Goal: Understand process/instructions

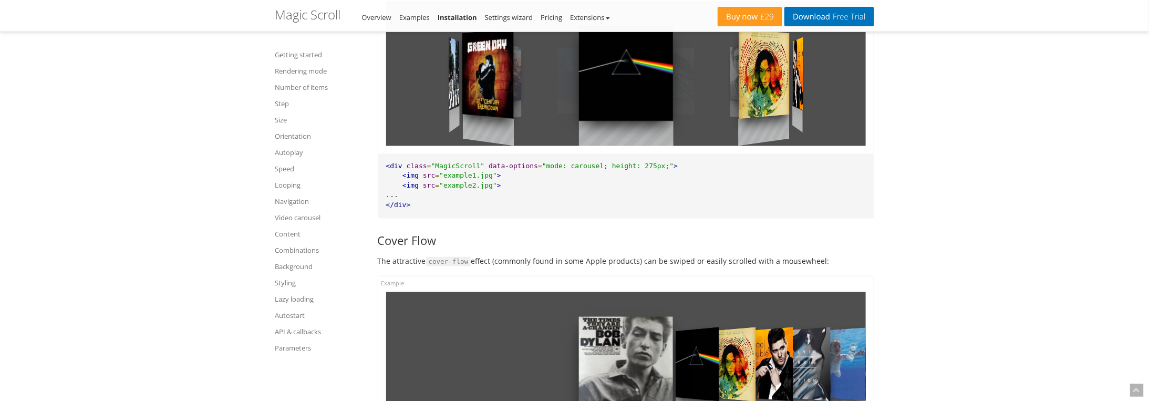
scroll to position [1051, 0]
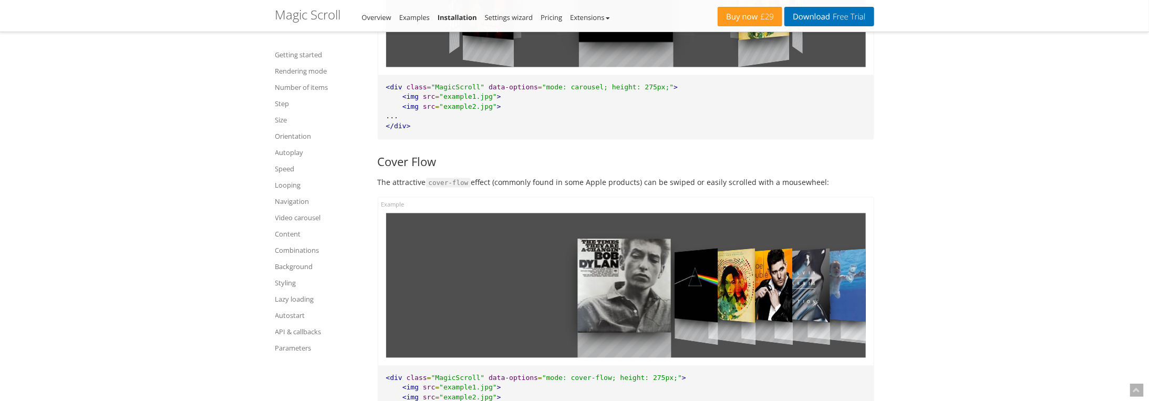
drag, startPoint x: 687, startPoint y: 283, endPoint x: 567, endPoint y: 277, distance: 120.5
click at [577, 279] on div at bounding box center [626, 285] width 480 height 145
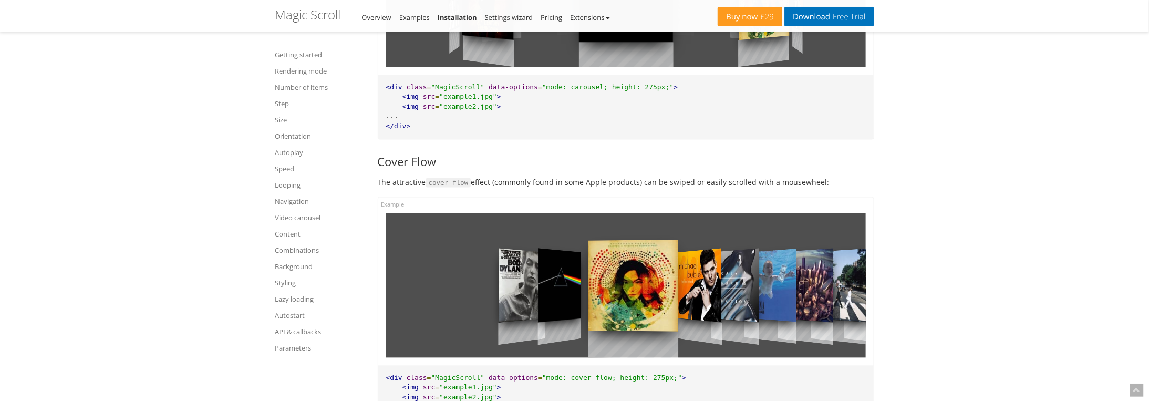
click at [628, 278] on div at bounding box center [626, 285] width 480 height 145
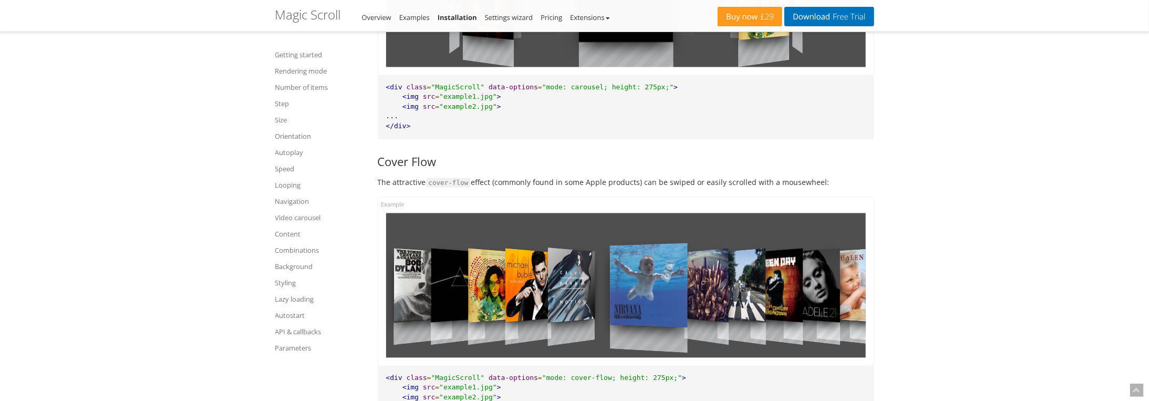
drag, startPoint x: 688, startPoint y: 279, endPoint x: 593, endPoint y: 280, distance: 95.7
click at [610, 280] on div at bounding box center [649, 285] width 78 height 131
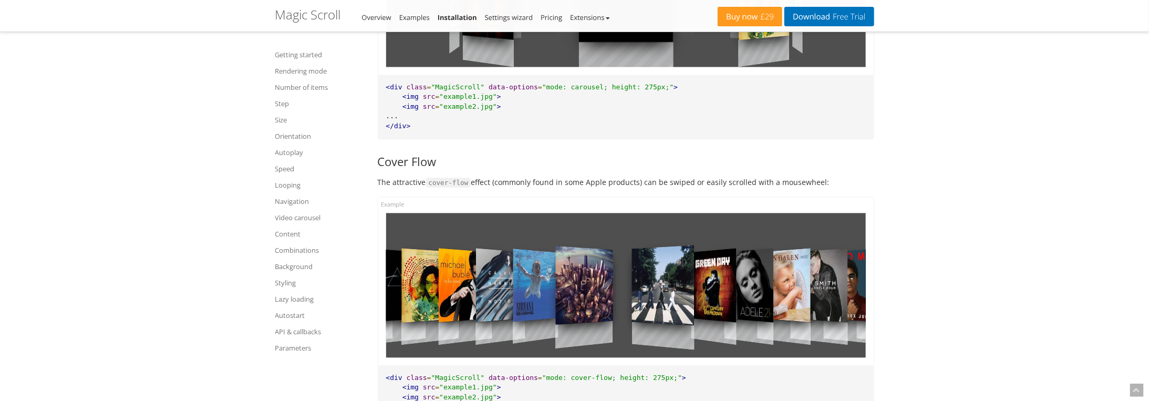
drag, startPoint x: 631, startPoint y: 281, endPoint x: 609, endPoint y: 281, distance: 22.6
click at [632, 281] on div at bounding box center [663, 285] width 62 height 123
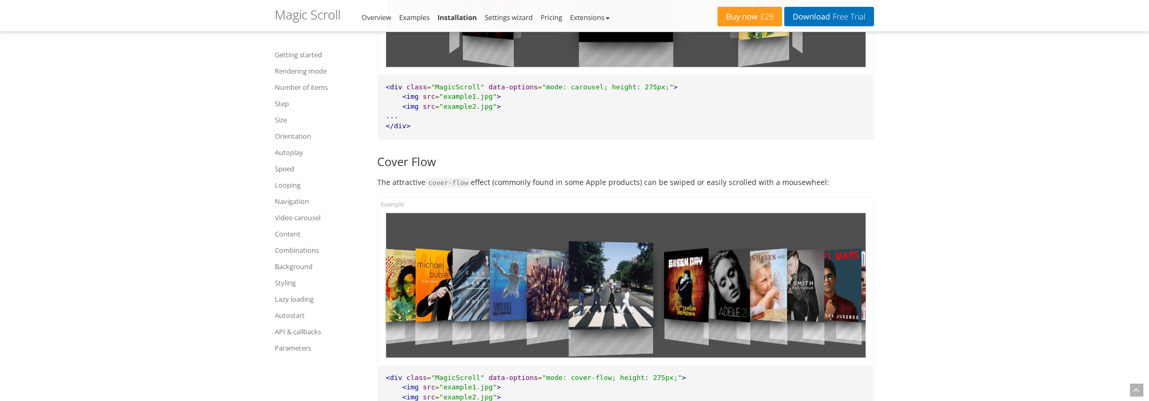
drag, startPoint x: 716, startPoint y: 285, endPoint x: 699, endPoint y: 293, distance: 19.3
click at [699, 293] on div at bounding box center [626, 285] width 480 height 145
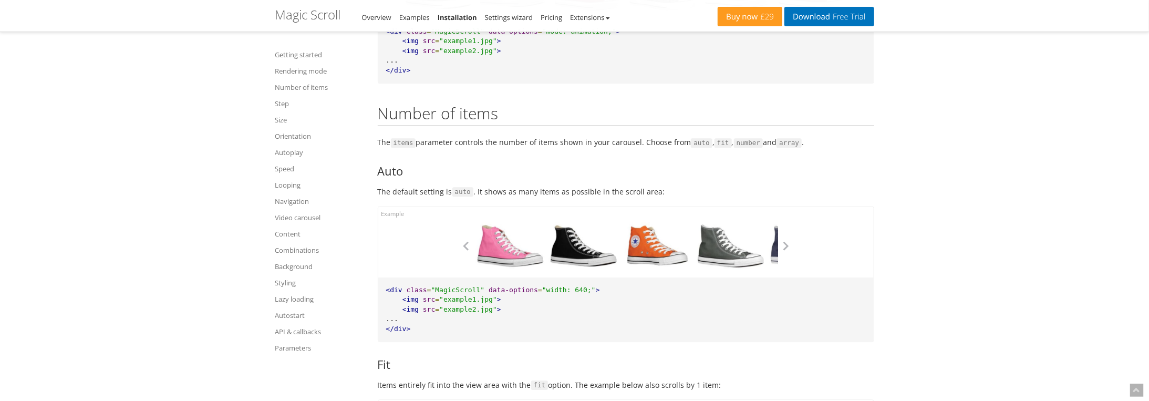
scroll to position [1734, 0]
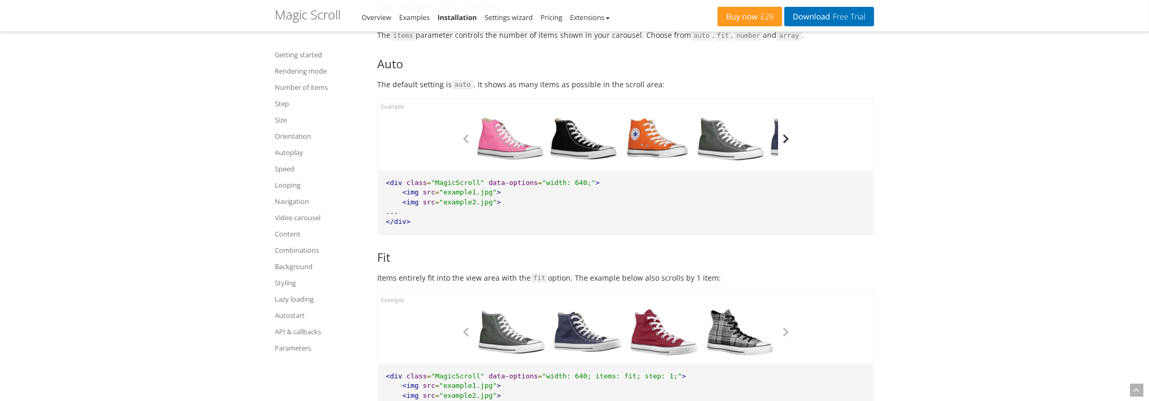
click at [790, 135] on button "button" at bounding box center [786, 139] width 16 height 16
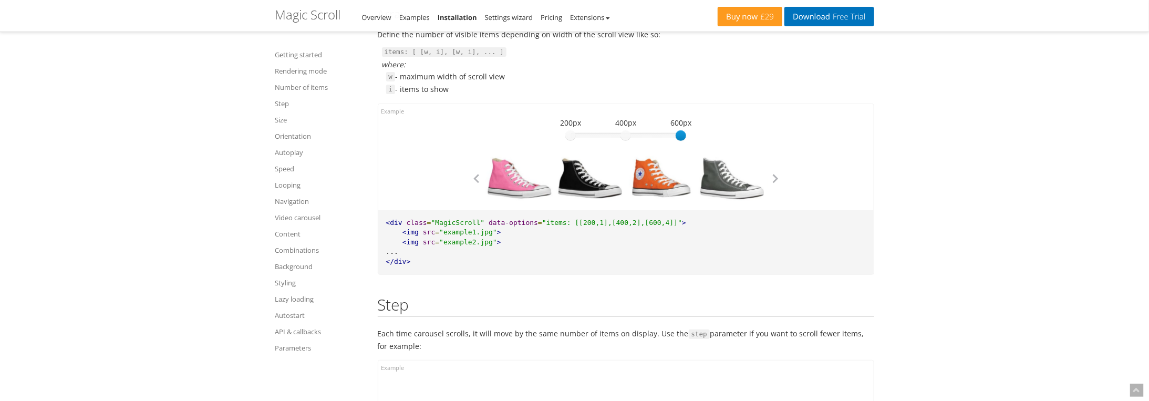
scroll to position [2312, 0]
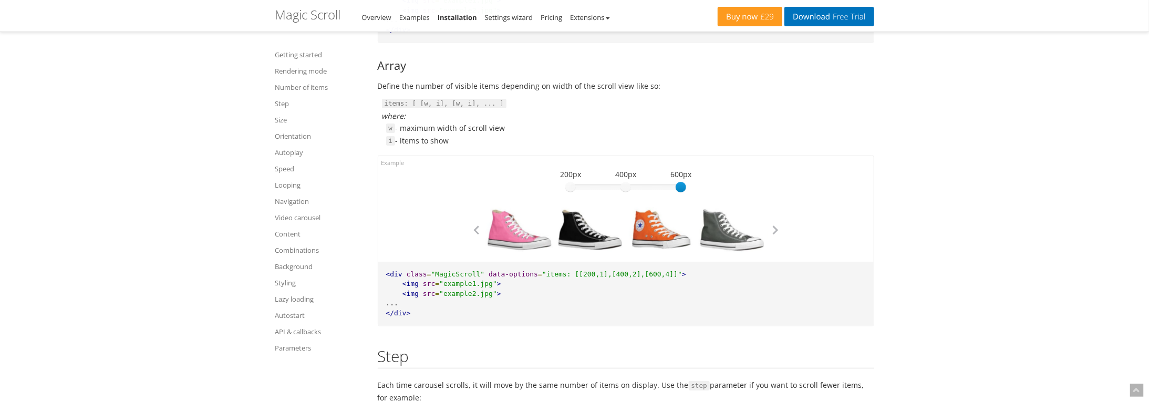
drag, startPoint x: 680, startPoint y: 181, endPoint x: 697, endPoint y: 191, distance: 19.6
click at [697, 191] on div "600 200px 400px 600px 600" at bounding box center [625, 212] width 315 height 83
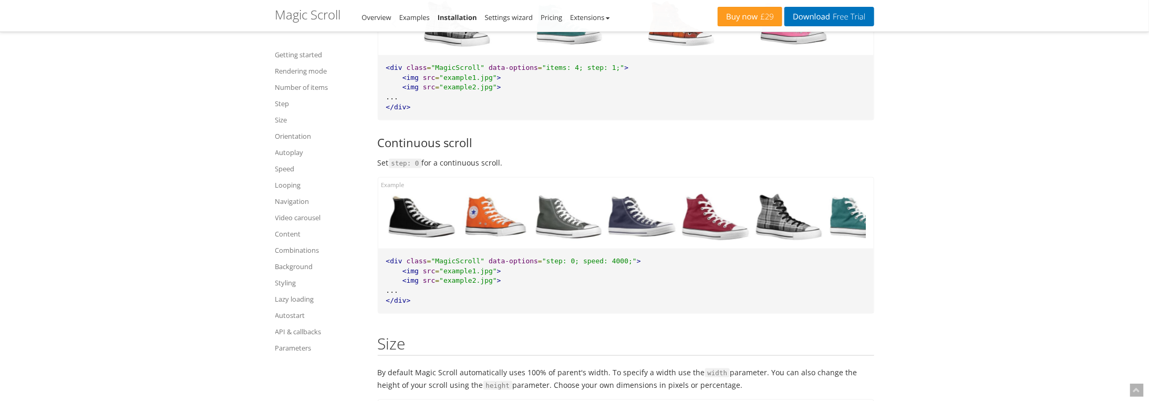
scroll to position [2733, 0]
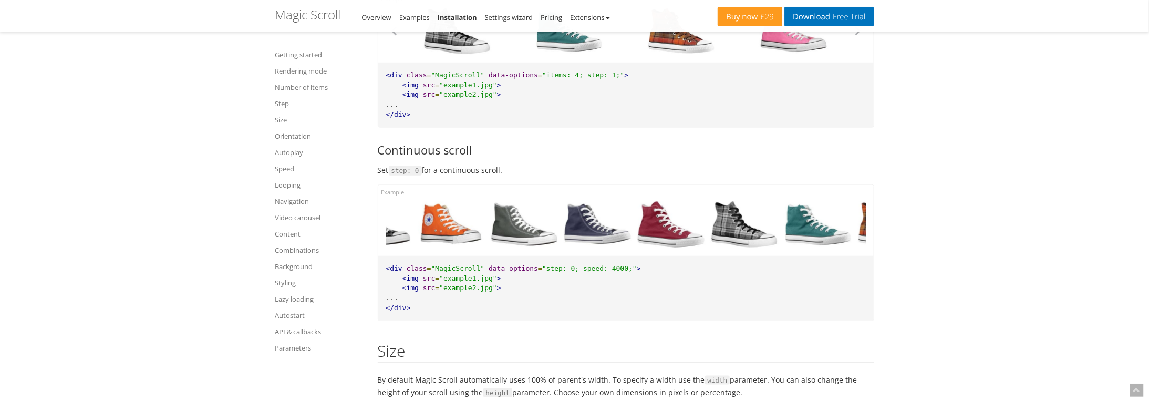
drag, startPoint x: 666, startPoint y: 218, endPoint x: 713, endPoint y: 238, distance: 51.3
click at [453, 232] on div at bounding box center [213, 224] width 480 height 47
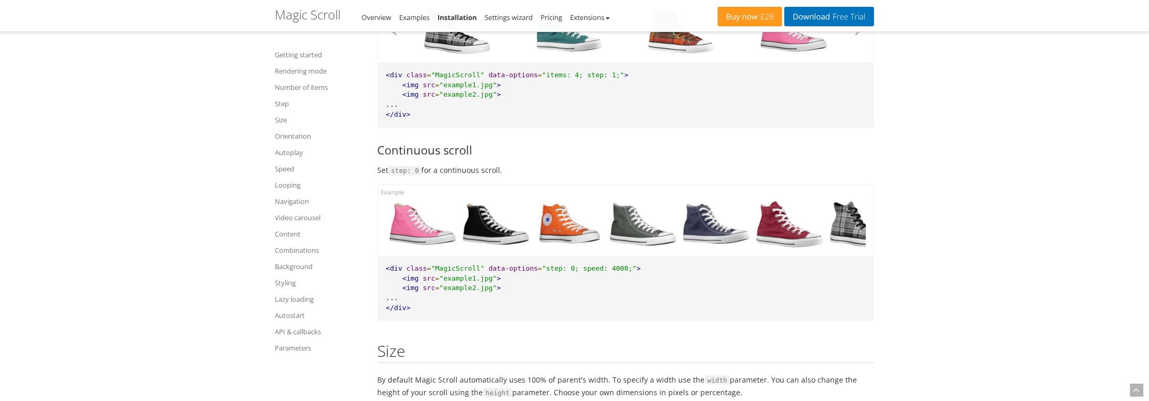
drag, startPoint x: 714, startPoint y: 231, endPoint x: 626, endPoint y: 239, distance: 87.6
click at [572, 232] on div at bounding box center [332, 224] width 480 height 47
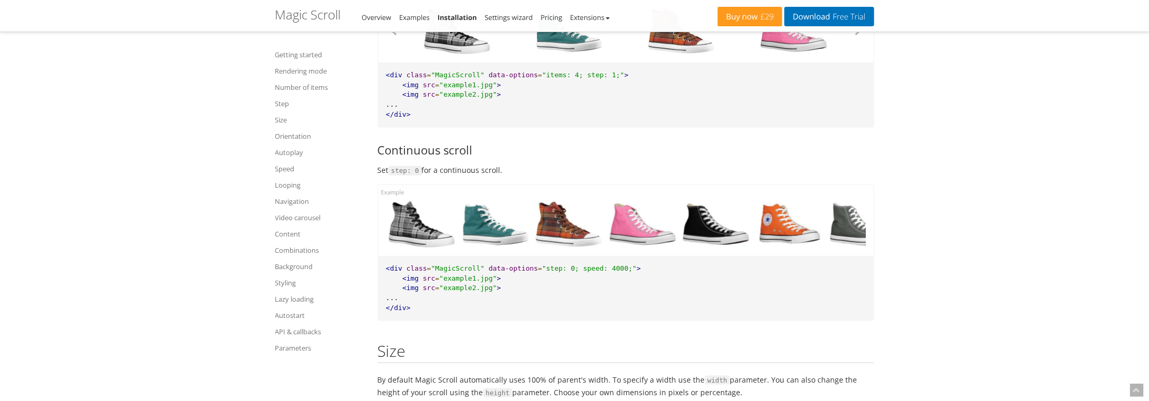
click at [753, 229] on div at bounding box center [790, 224] width 74 height 47
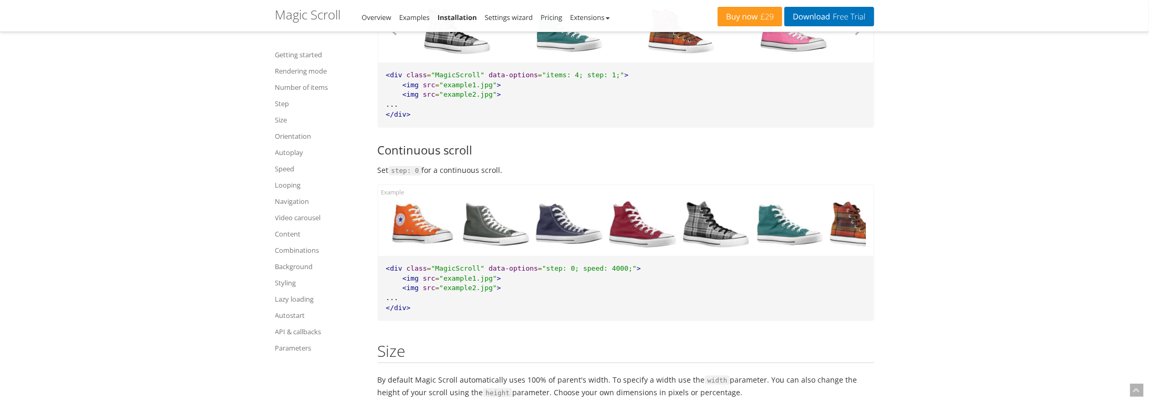
click at [680, 213] on div at bounding box center [717, 224] width 74 height 47
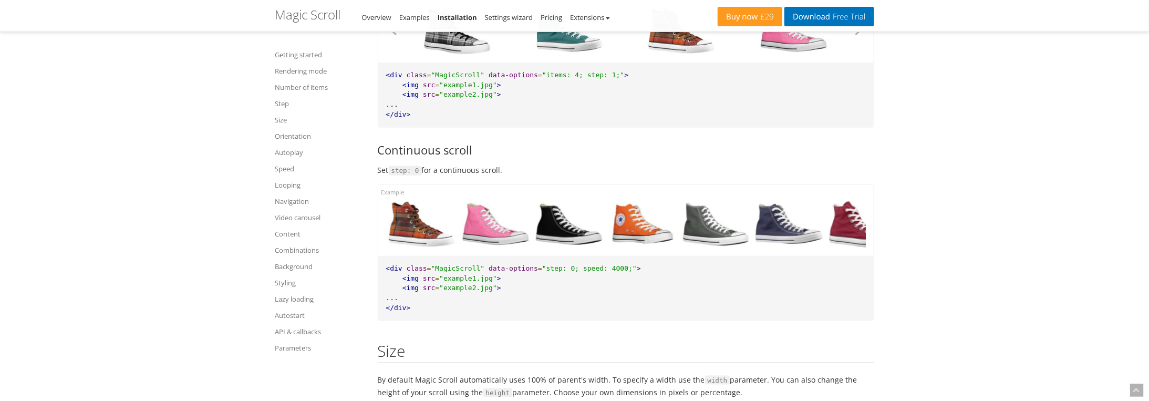
drag, startPoint x: 615, startPoint y: 222, endPoint x: 479, endPoint y: 225, distance: 135.6
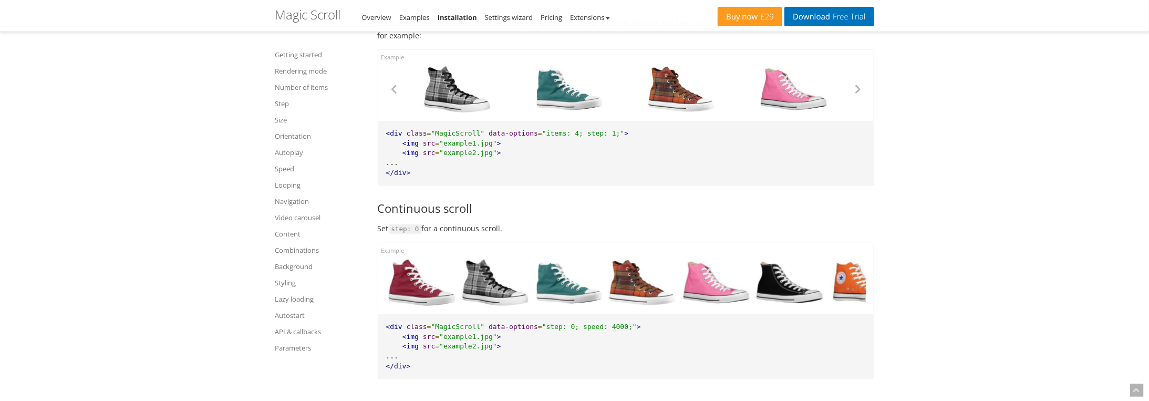
scroll to position [2575, 0]
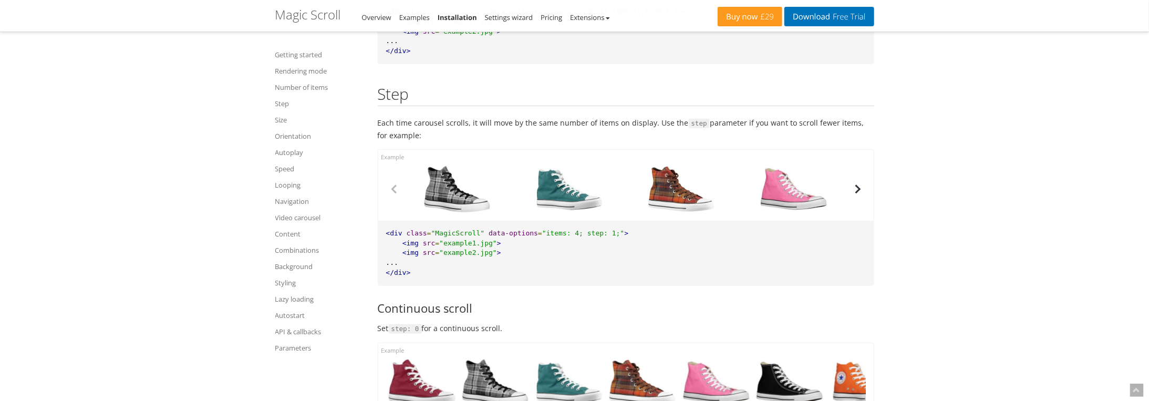
click at [859, 190] on button "button" at bounding box center [858, 189] width 16 height 16
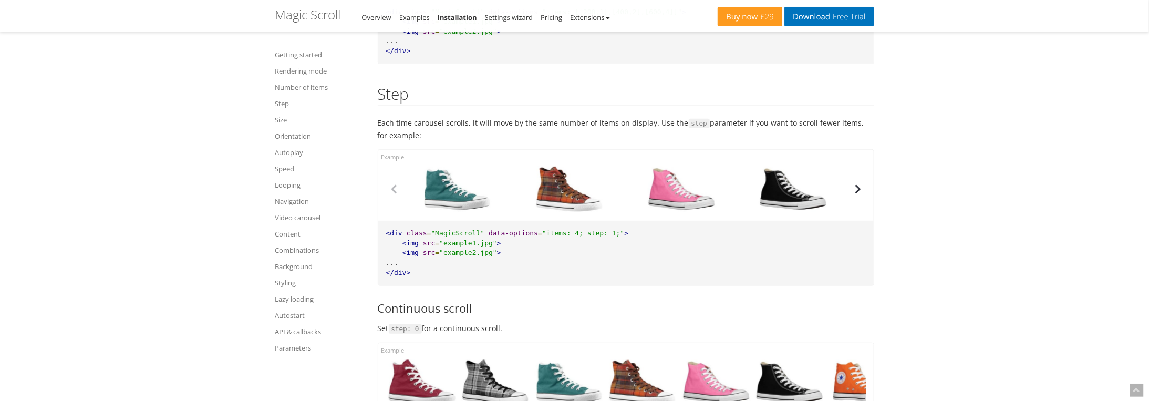
click at [859, 190] on button "button" at bounding box center [858, 189] width 16 height 16
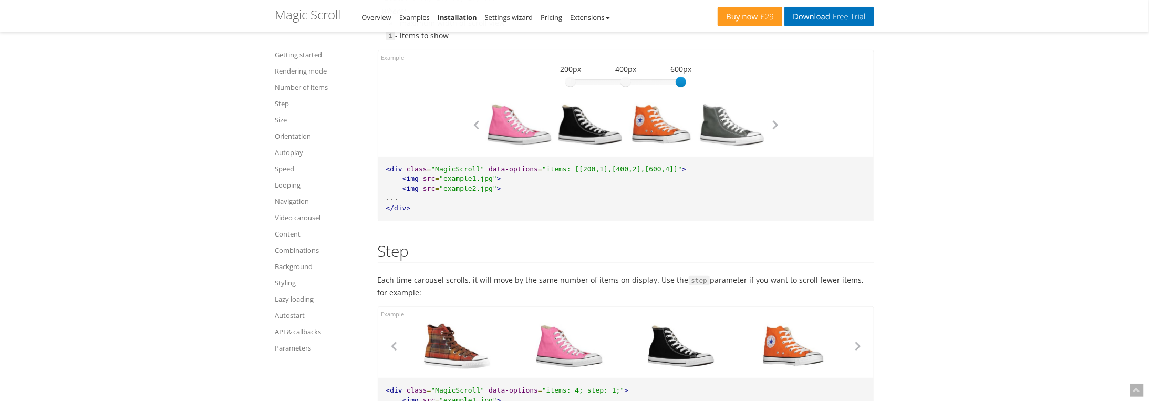
scroll to position [2312, 0]
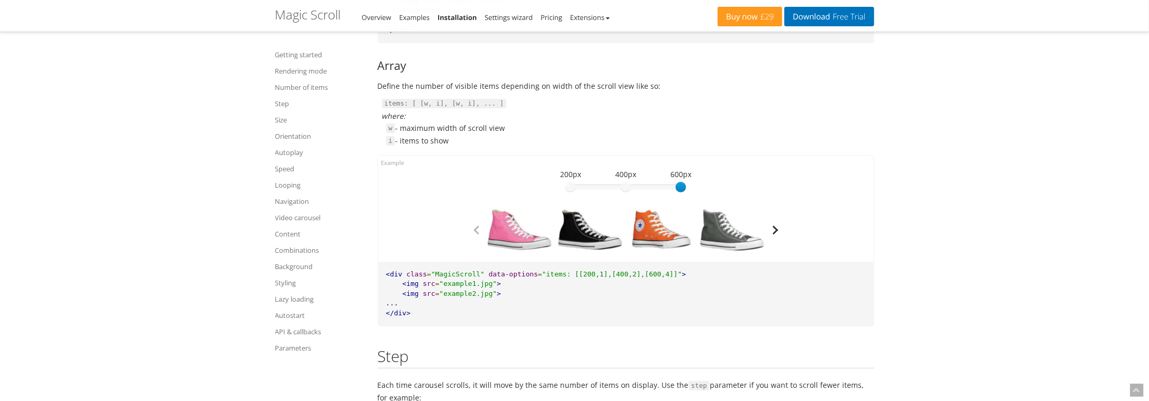
click at [778, 229] on button "button" at bounding box center [776, 230] width 16 height 16
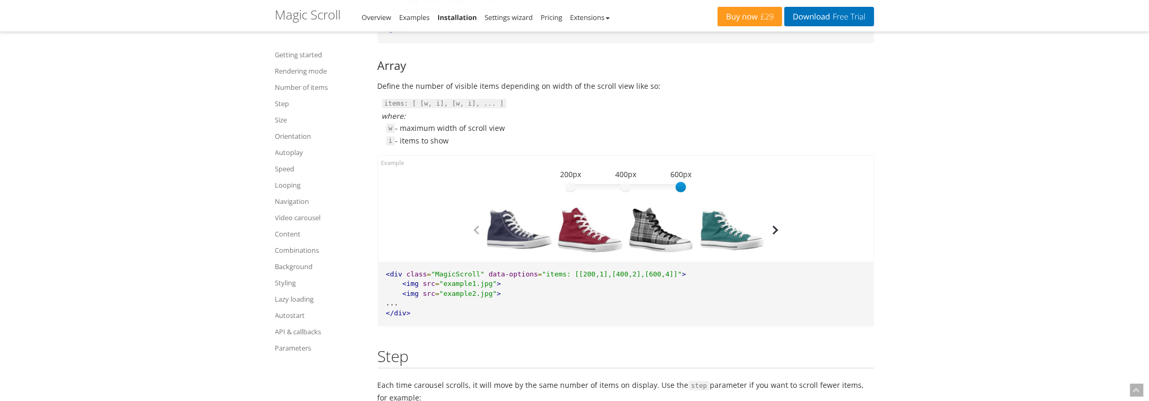
click at [778, 229] on button "button" at bounding box center [776, 230] width 16 height 16
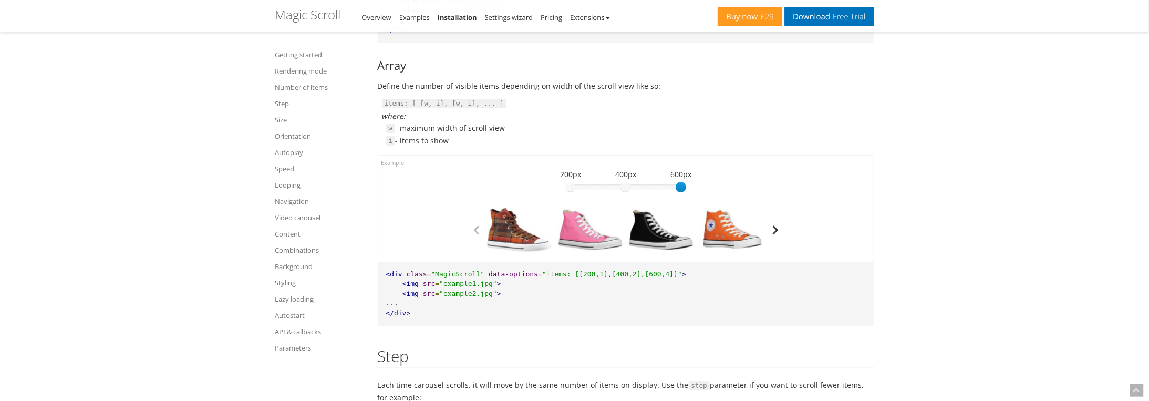
click at [778, 227] on button "button" at bounding box center [776, 230] width 16 height 16
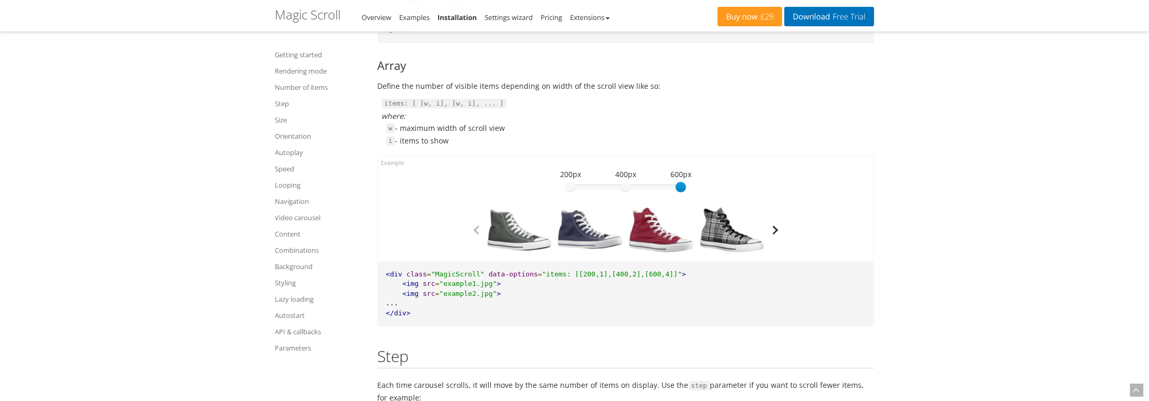
click at [774, 230] on button "button" at bounding box center [776, 230] width 16 height 16
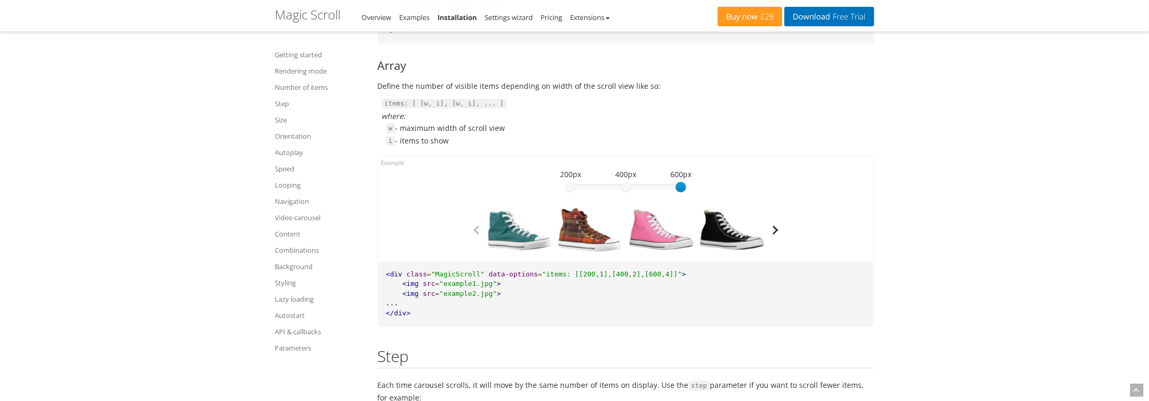
click at [774, 230] on button "button" at bounding box center [776, 230] width 16 height 16
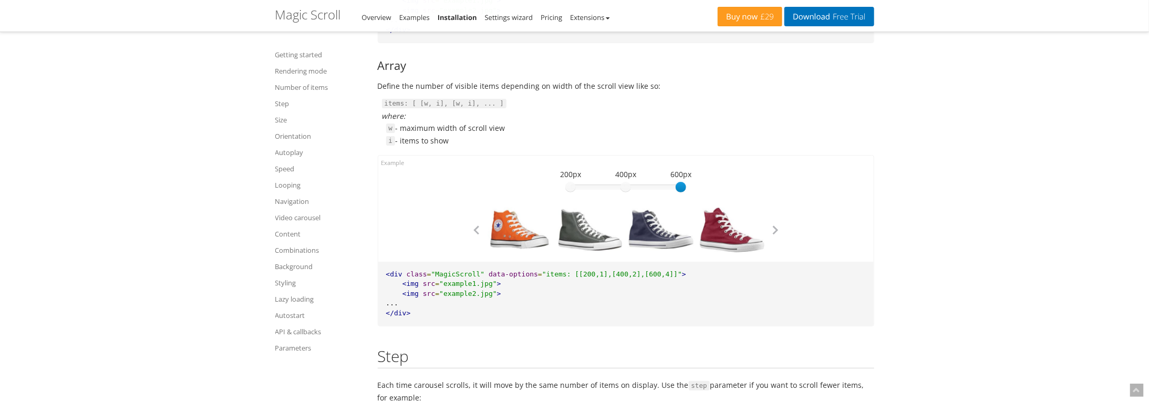
scroll to position [2102, 0]
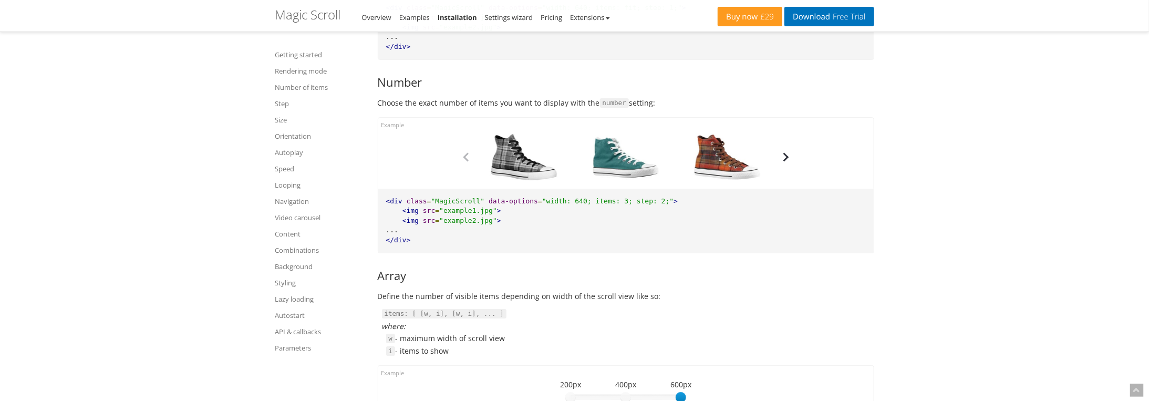
click at [788, 159] on button "button" at bounding box center [786, 157] width 16 height 16
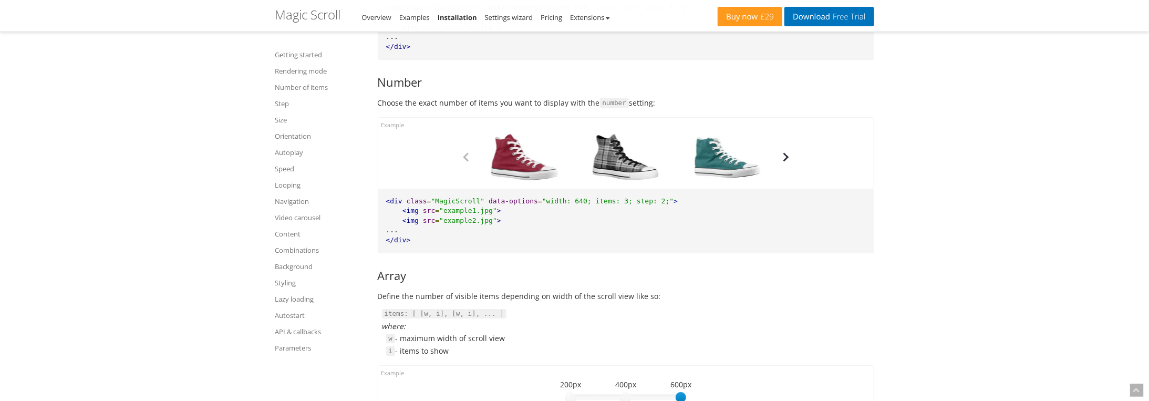
click at [788, 159] on button "button" at bounding box center [786, 157] width 16 height 16
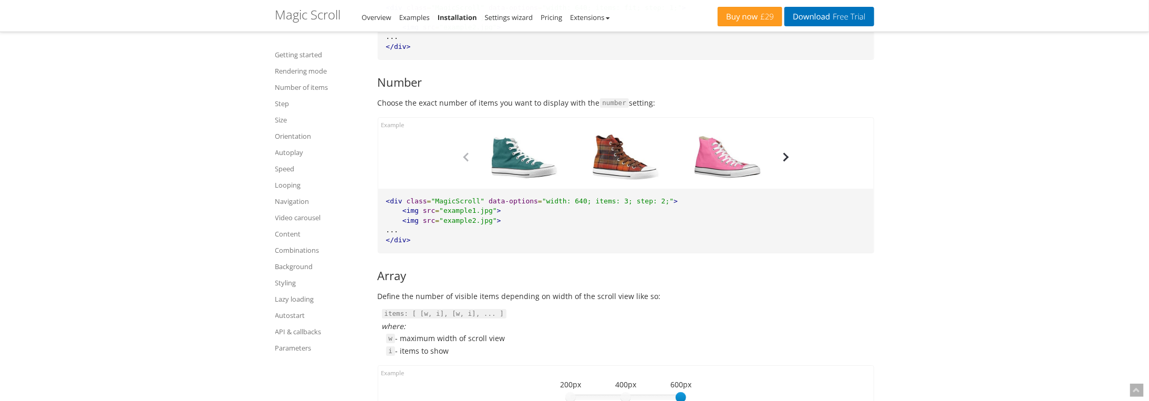
click at [788, 159] on button "button" at bounding box center [786, 157] width 16 height 16
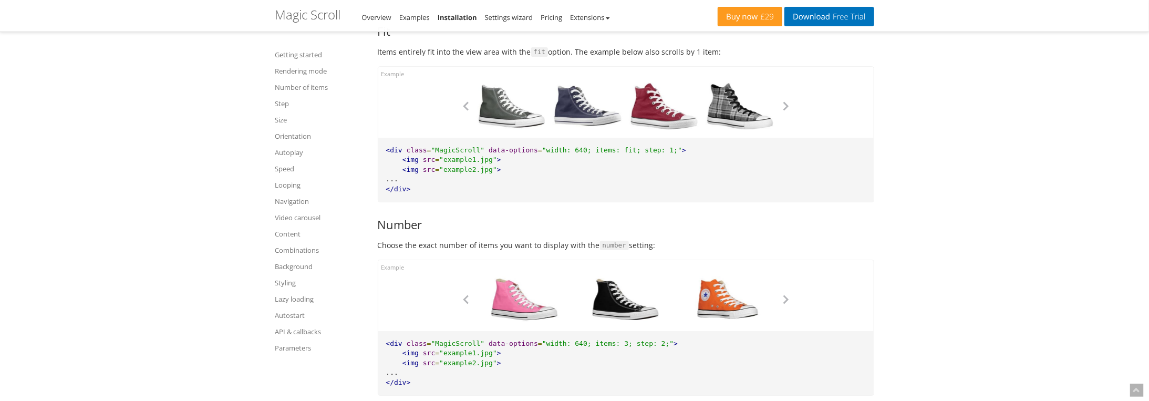
scroll to position [1892, 0]
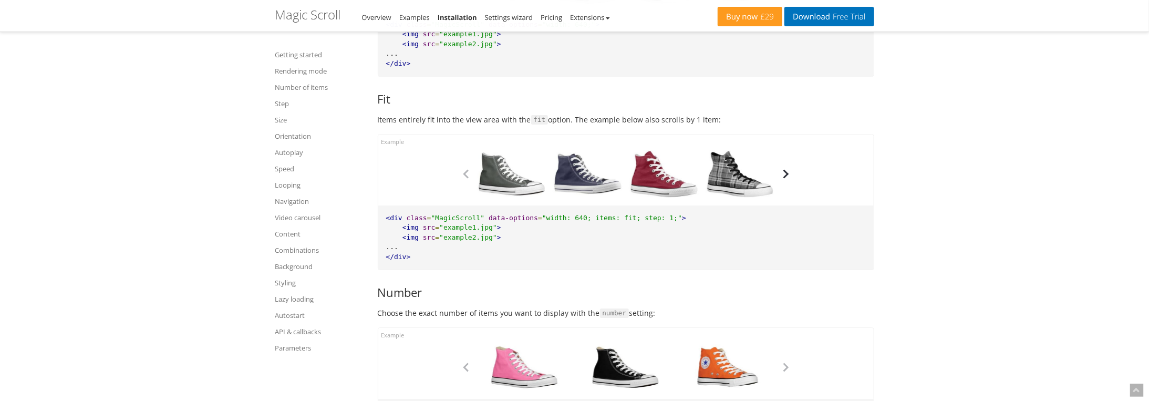
click at [786, 168] on button "button" at bounding box center [786, 174] width 16 height 16
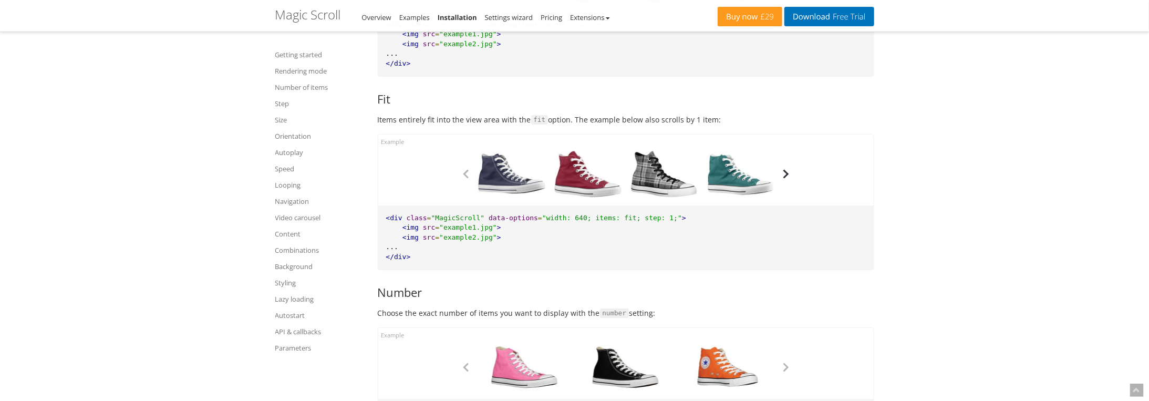
click at [786, 168] on button "button" at bounding box center [786, 174] width 16 height 16
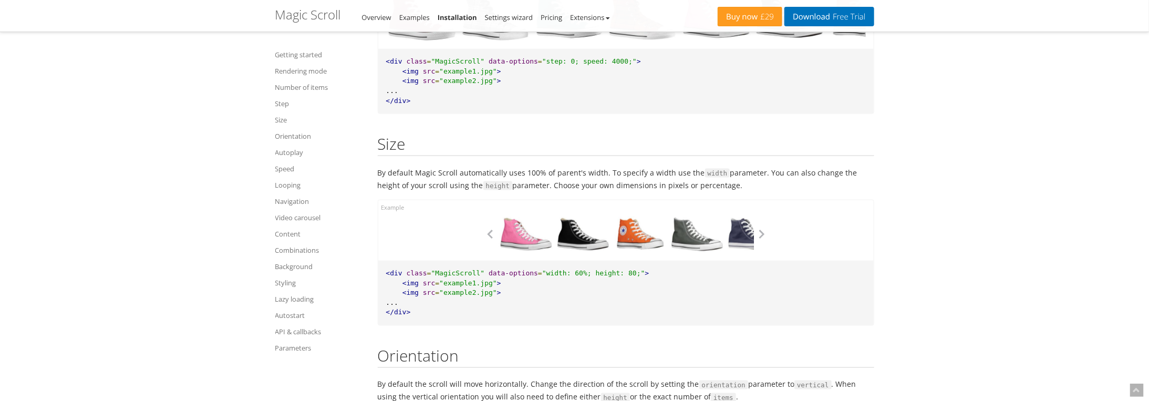
scroll to position [2943, 0]
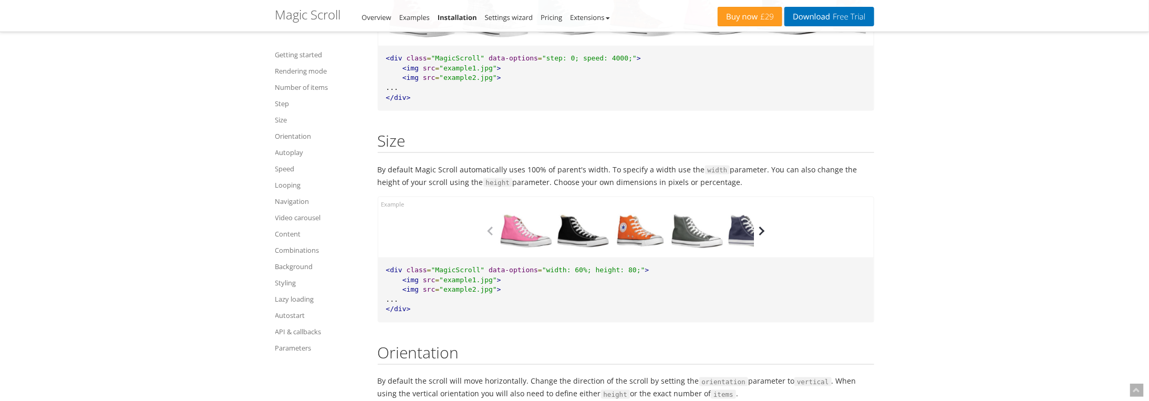
click at [762, 226] on button "button" at bounding box center [762, 231] width 16 height 16
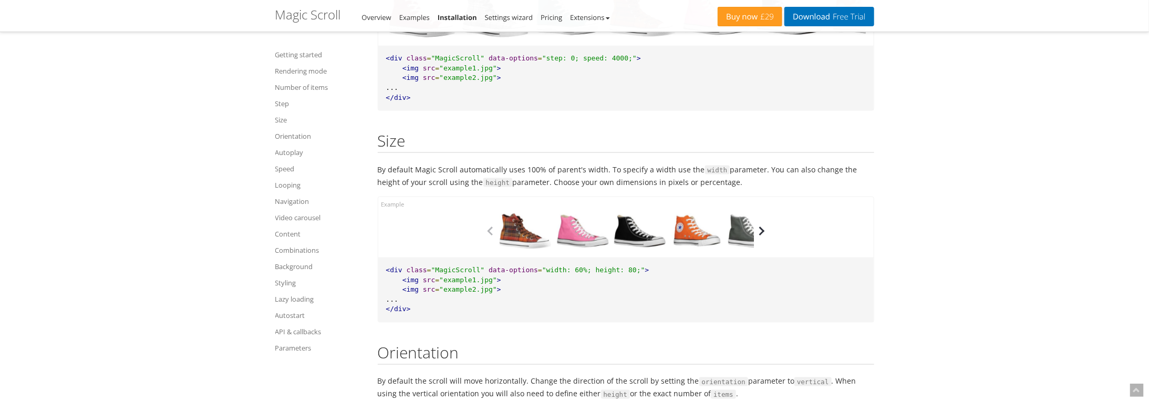
click at [762, 226] on button "button" at bounding box center [762, 231] width 16 height 16
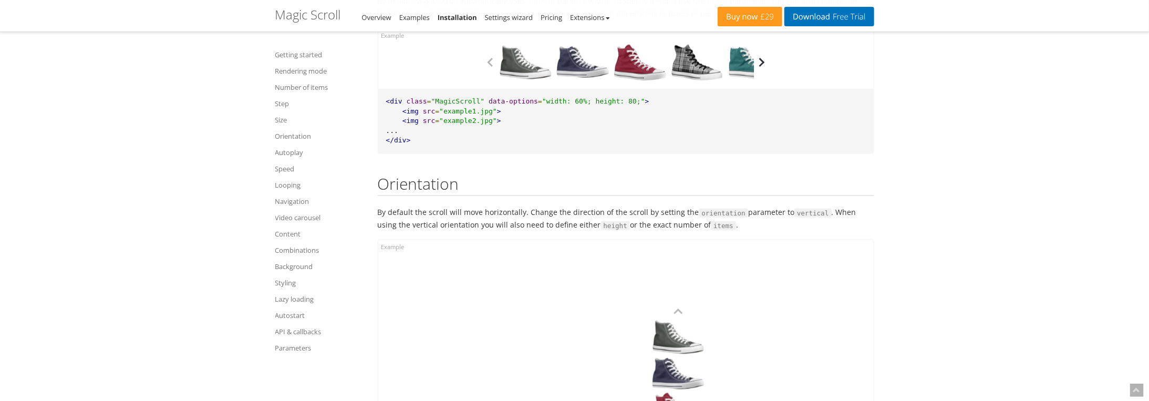
scroll to position [3153, 0]
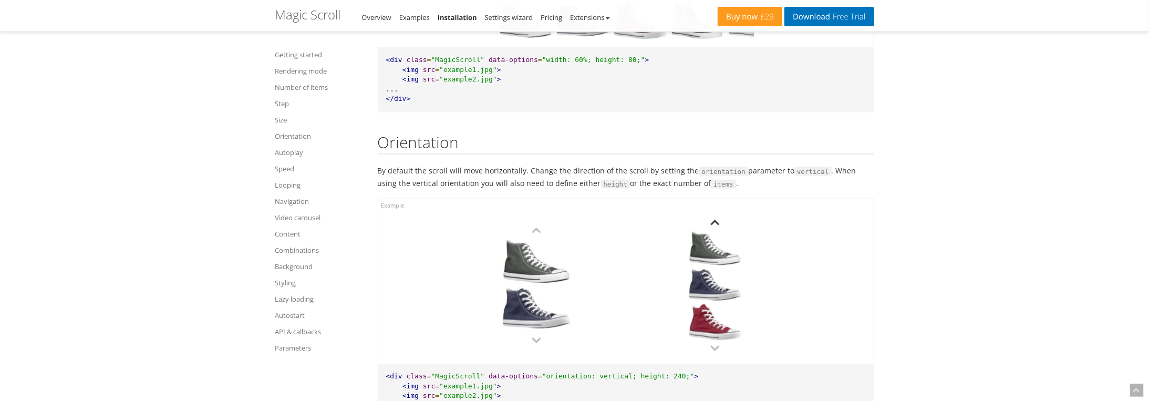
click at [713, 218] on button "button" at bounding box center [715, 222] width 16 height 16
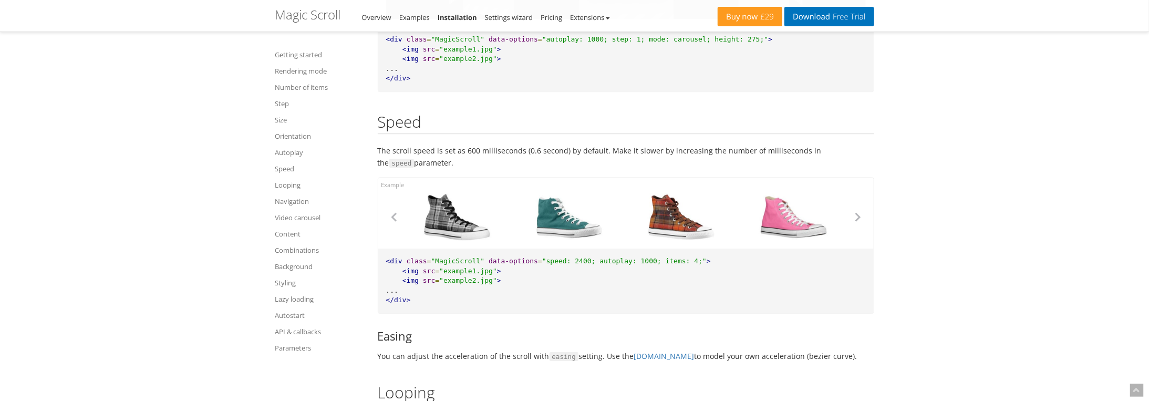
scroll to position [3889, 0]
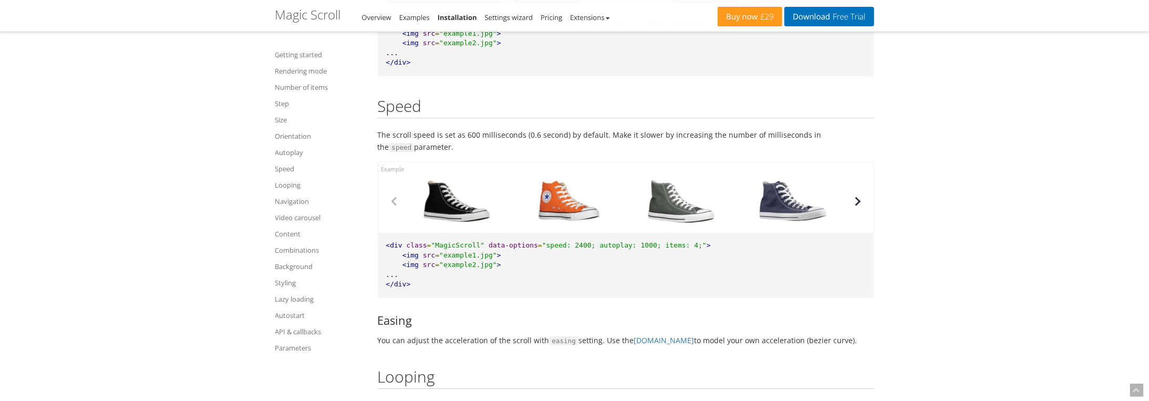
click at [854, 198] on button "button" at bounding box center [858, 201] width 16 height 16
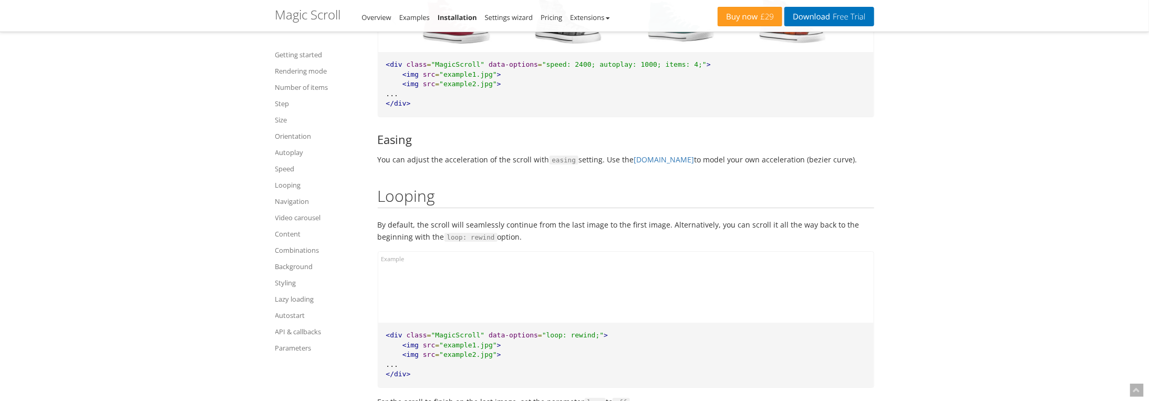
scroll to position [4152, 0]
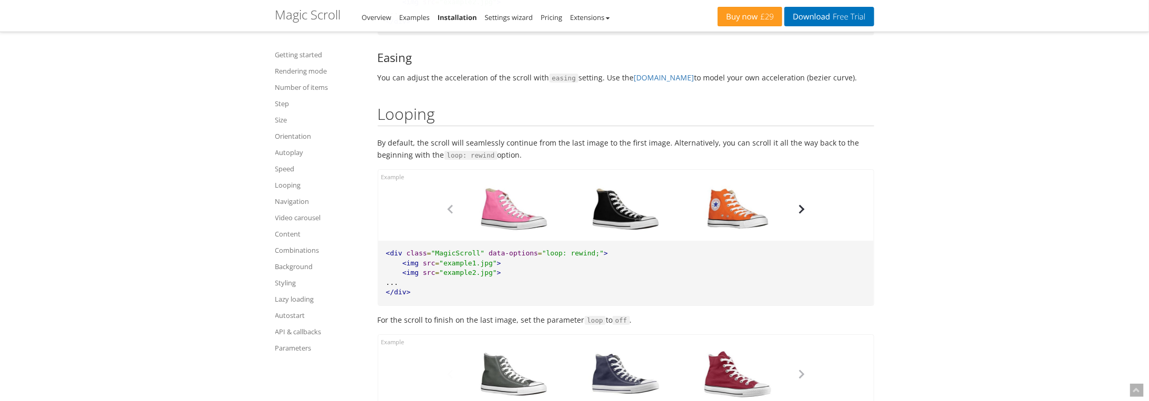
click at [805, 201] on button "button" at bounding box center [802, 209] width 16 height 16
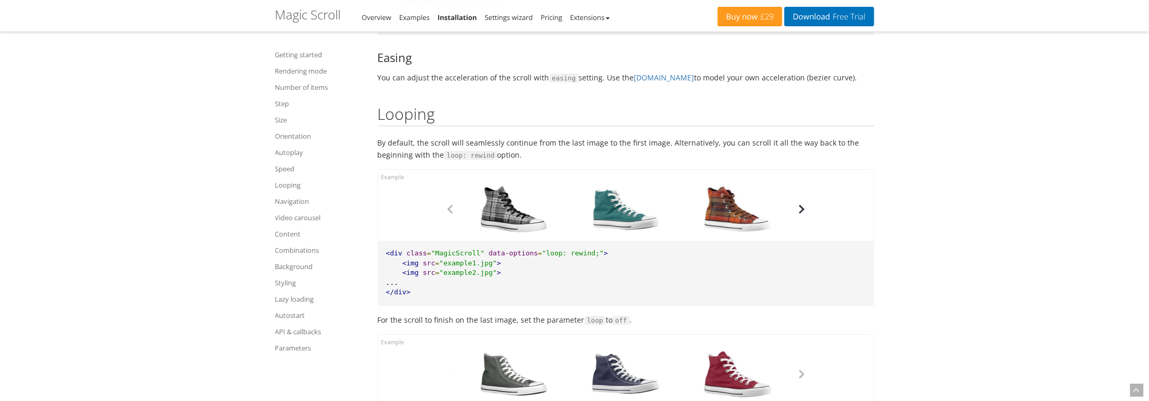
click at [805, 201] on button "button" at bounding box center [802, 209] width 16 height 16
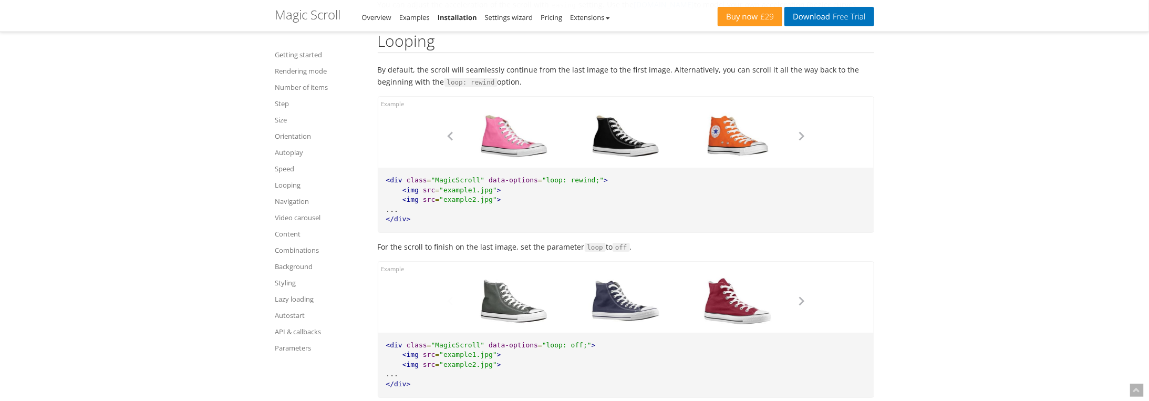
scroll to position [4256, 0]
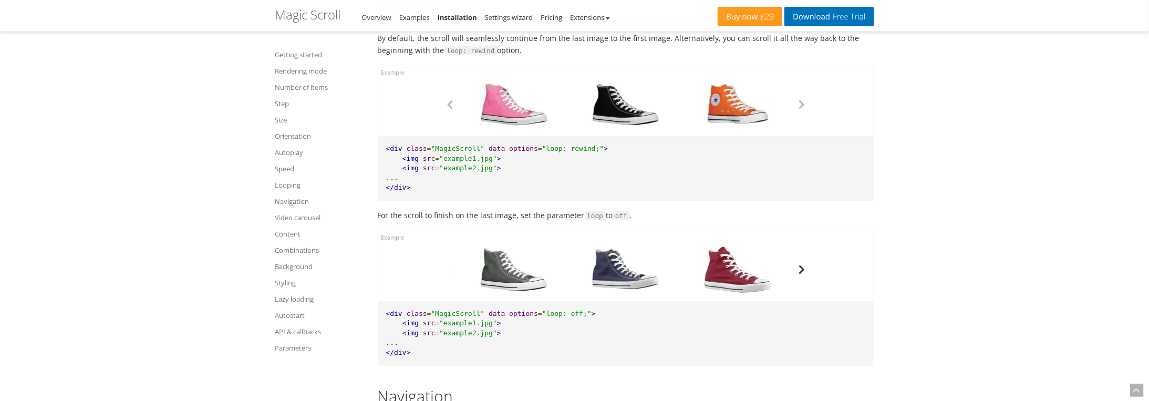
click at [801, 267] on button "button" at bounding box center [802, 270] width 16 height 16
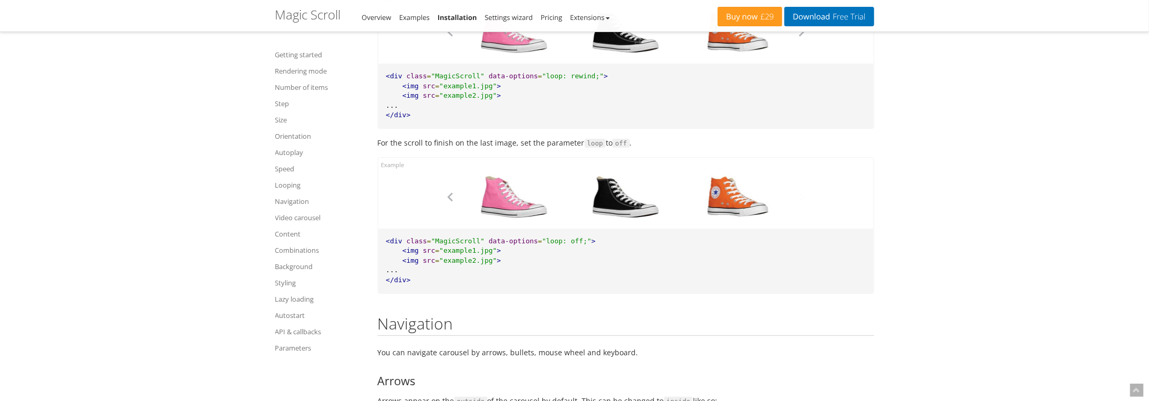
scroll to position [4520, 0]
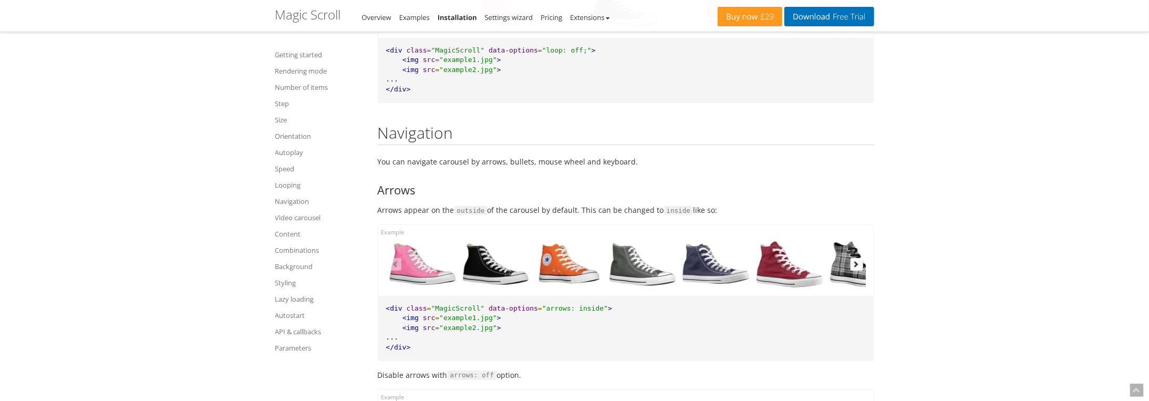
click at [856, 259] on button "button" at bounding box center [857, 264] width 13 height 13
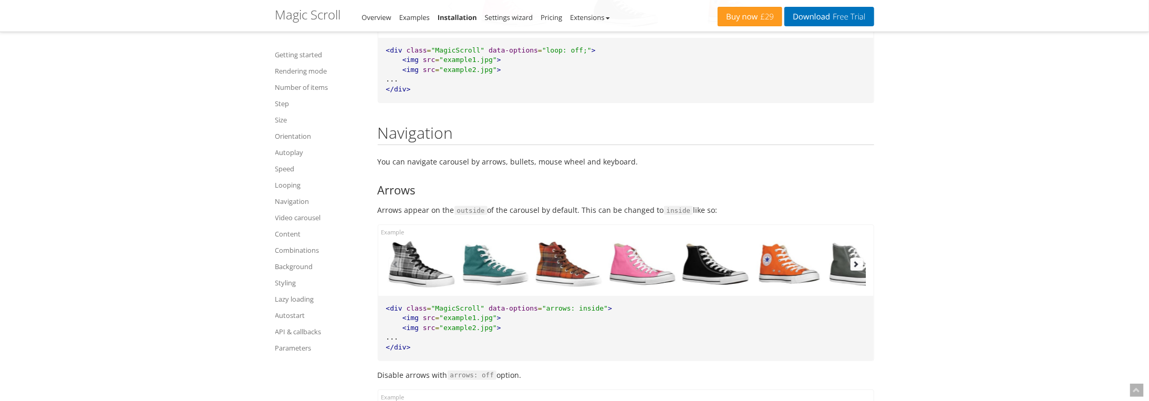
click at [856, 259] on button "button" at bounding box center [857, 264] width 13 height 13
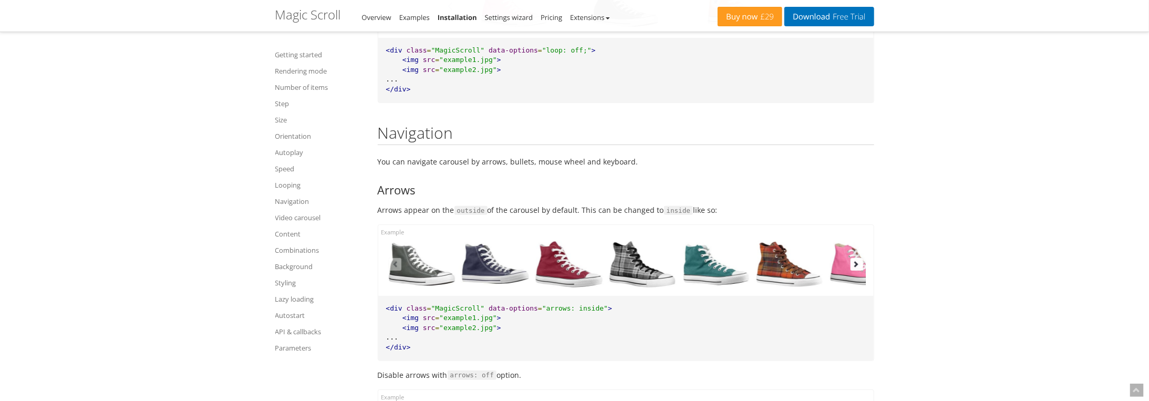
click at [856, 259] on button "button" at bounding box center [857, 264] width 13 height 13
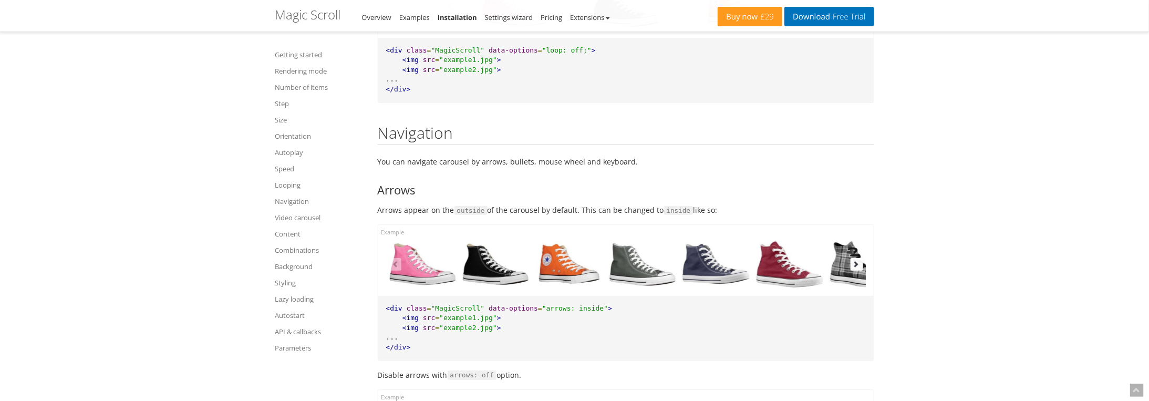
click at [856, 259] on button "button" at bounding box center [857, 264] width 13 height 13
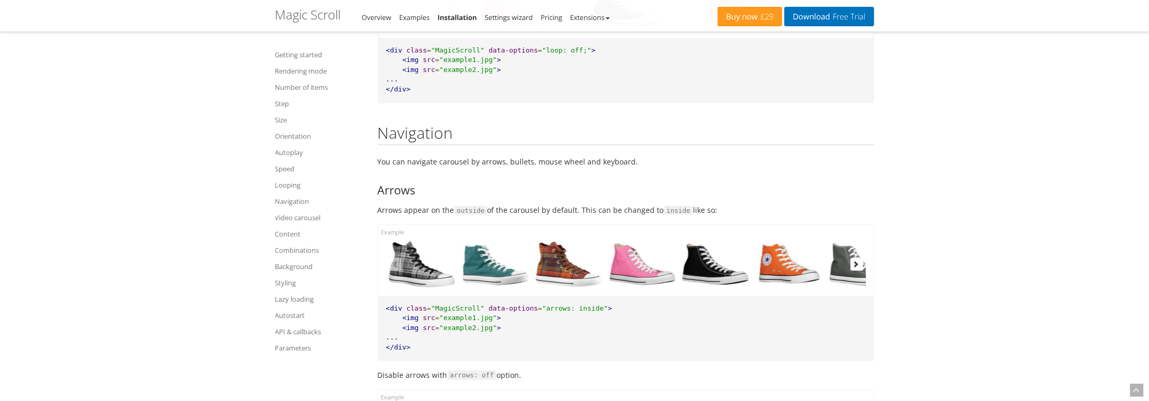
click at [856, 259] on button "button" at bounding box center [857, 264] width 13 height 13
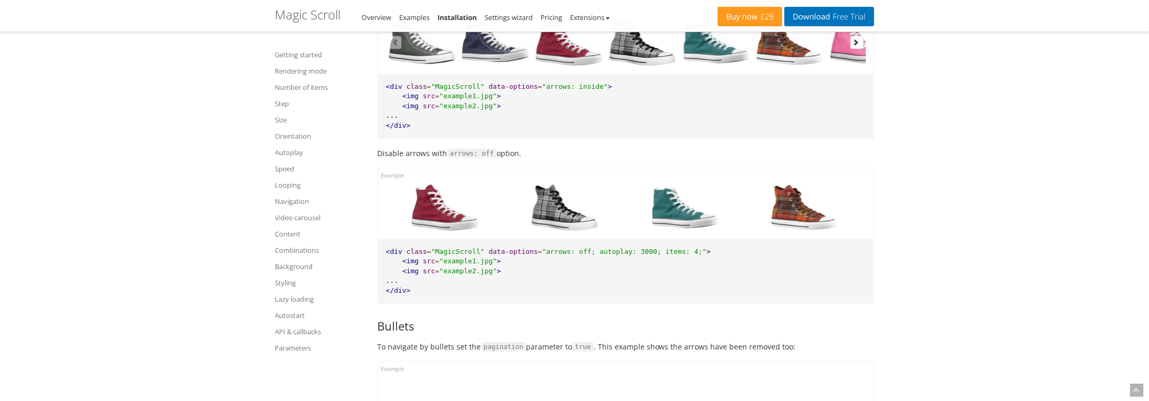
scroll to position [4782, 0]
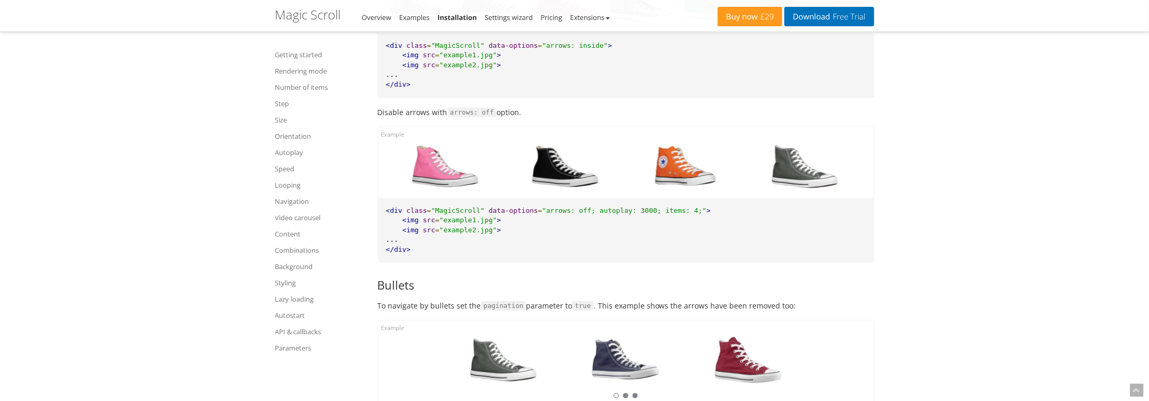
drag, startPoint x: 835, startPoint y: 159, endPoint x: 683, endPoint y: 156, distance: 151.9
click at [745, 156] on div at bounding box center [805, 166] width 120 height 47
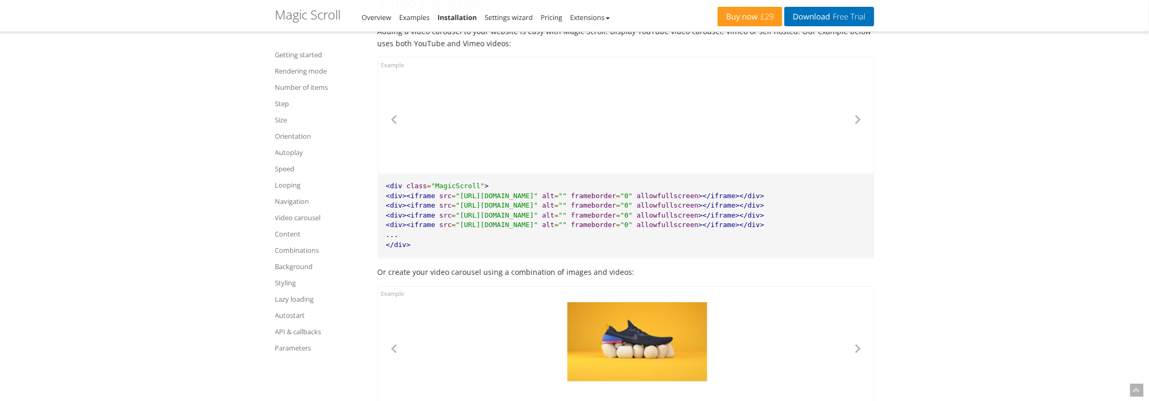
scroll to position [5361, 0]
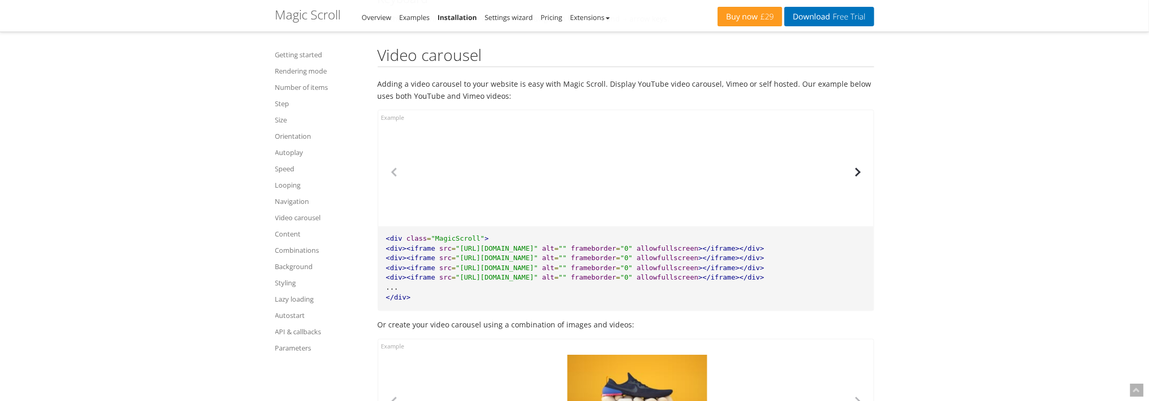
click at [860, 164] on button "button" at bounding box center [858, 172] width 16 height 16
click at [859, 164] on button "button" at bounding box center [858, 172] width 16 height 16
click at [857, 166] on button "button" at bounding box center [858, 172] width 16 height 16
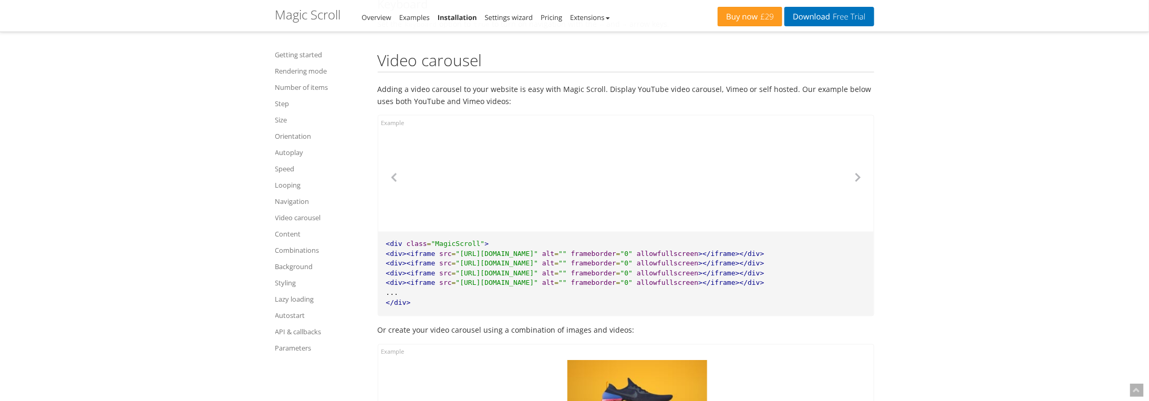
scroll to position [5308, 0]
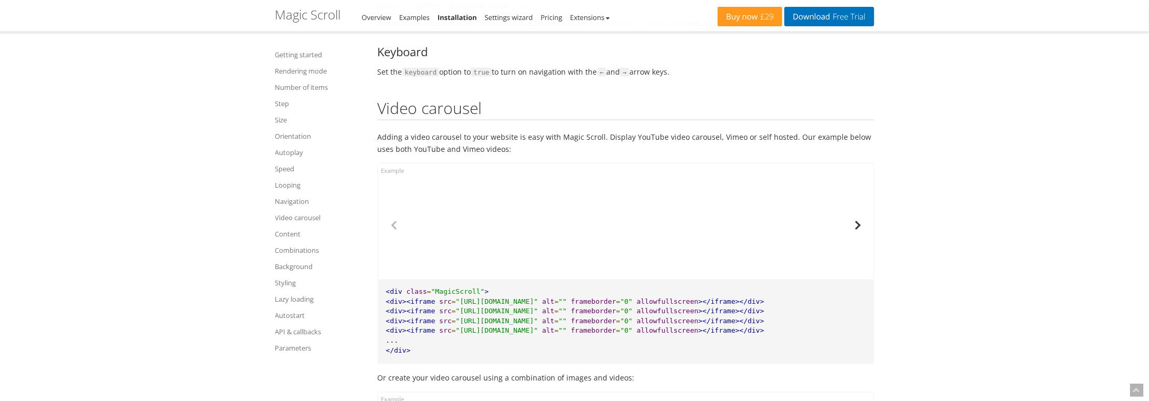
click at [858, 218] on button "button" at bounding box center [858, 226] width 16 height 16
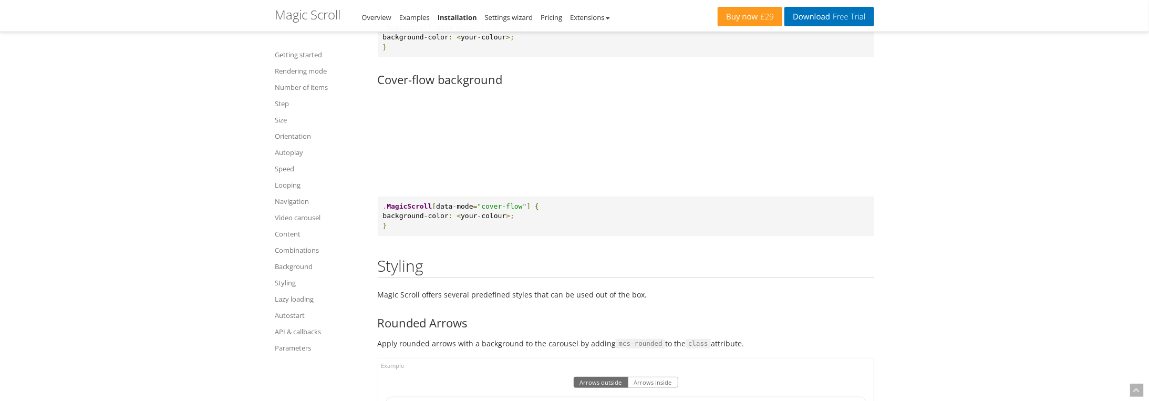
scroll to position [6937, 0]
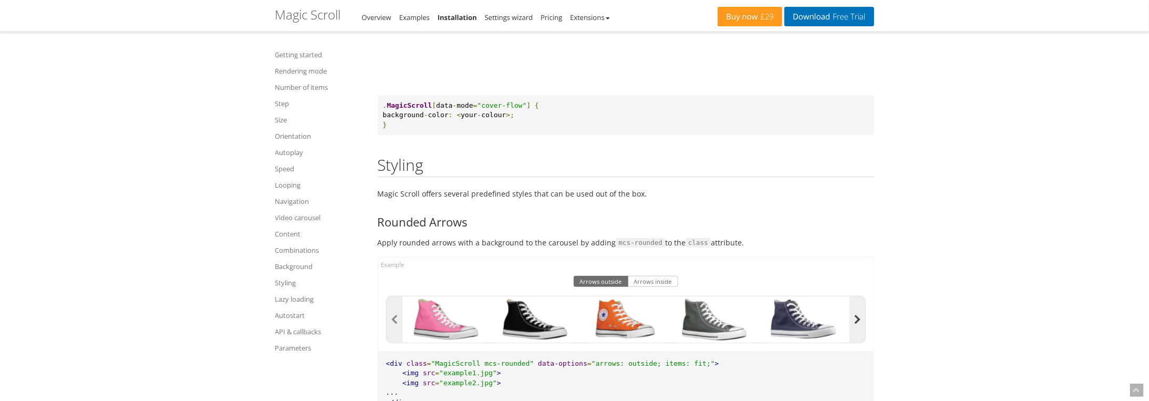
click at [858, 309] on button "button" at bounding box center [858, 319] width 16 height 46
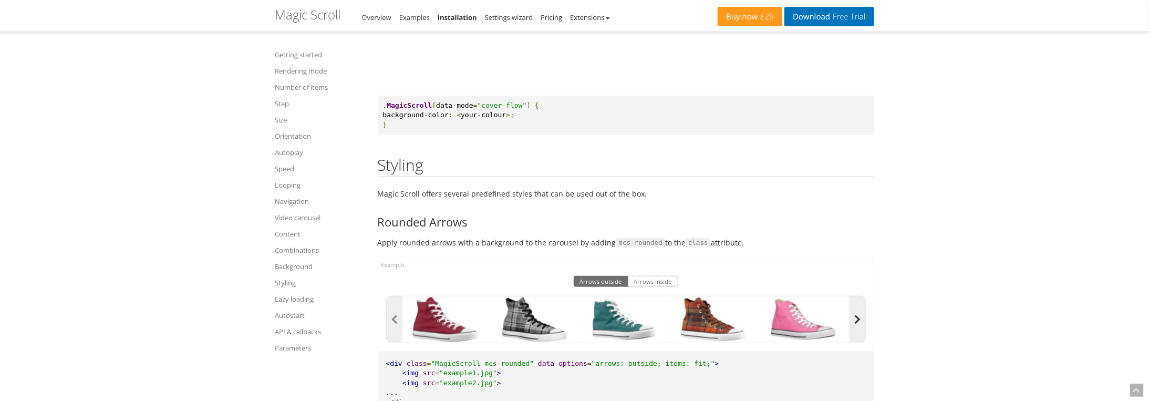
click at [858, 309] on button "button" at bounding box center [858, 319] width 16 height 46
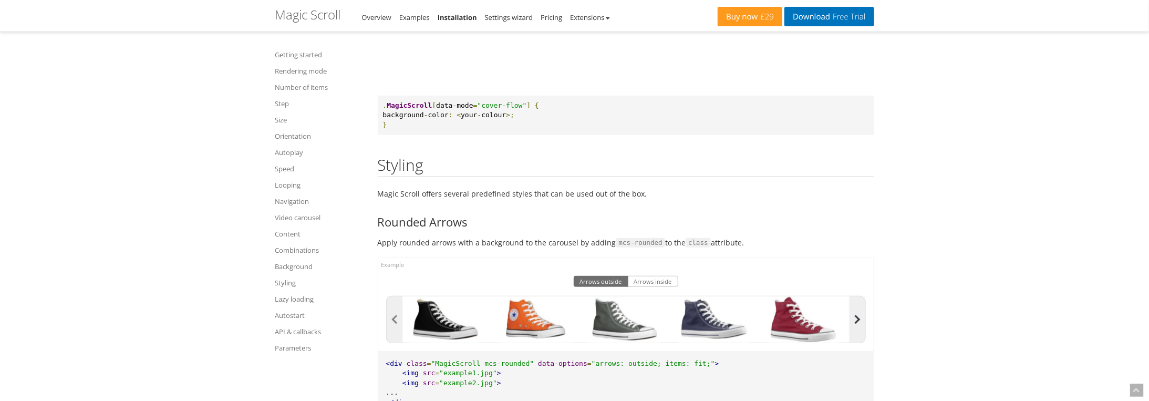
scroll to position [7253, 0]
